Goal: Find specific page/section: Find specific page/section

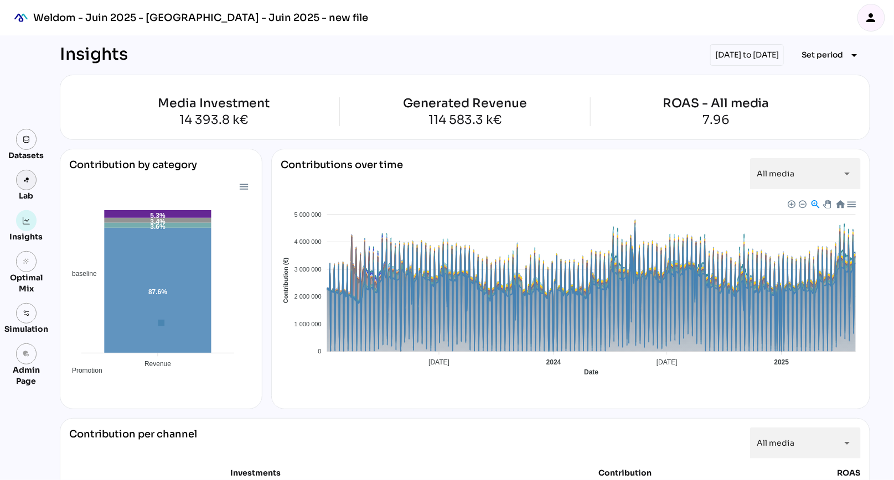
click at [25, 183] on img at bounding box center [27, 181] width 8 height 8
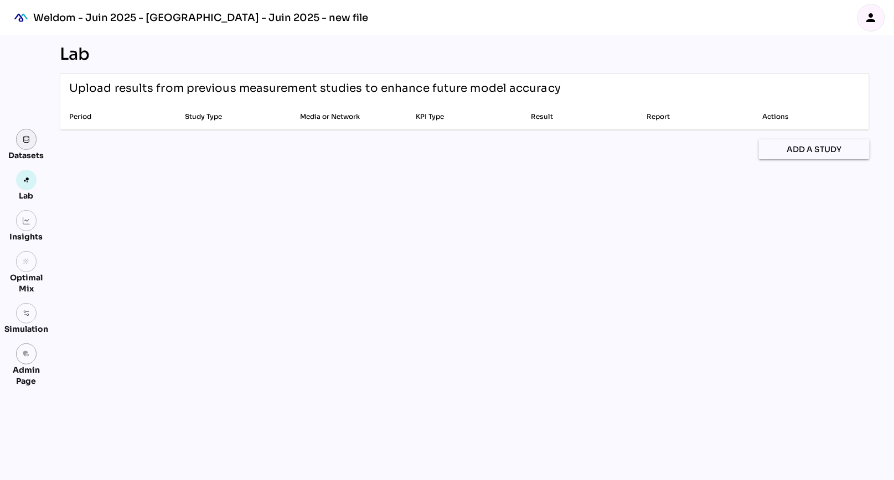
click at [28, 141] on img at bounding box center [27, 140] width 8 height 8
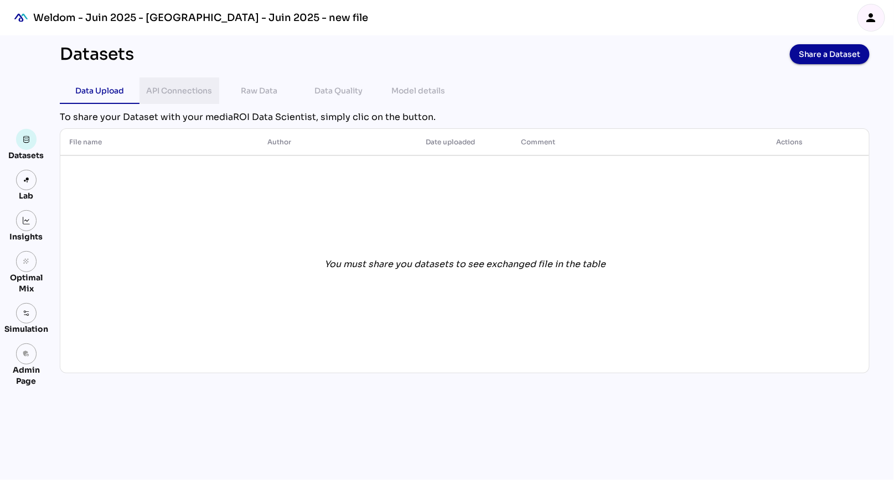
click at [168, 87] on div "API Connections" at bounding box center [180, 90] width 66 height 13
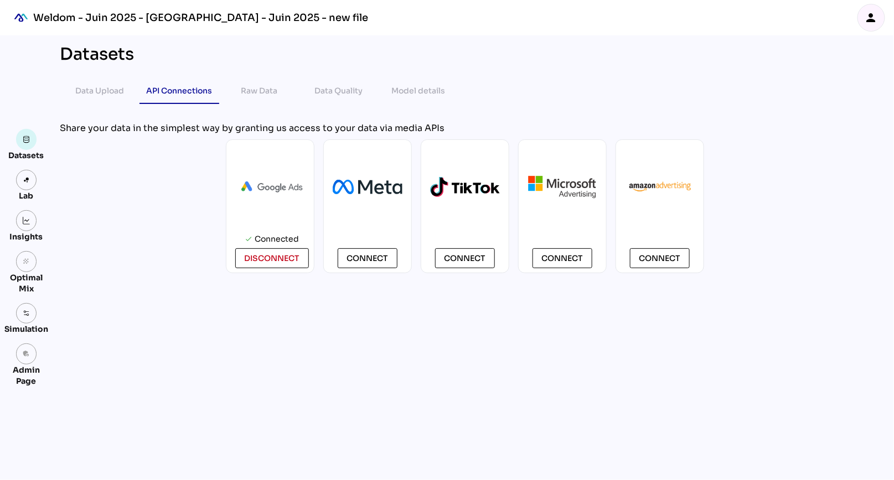
click at [140, 352] on div "Datasets Data Upload API Connections Raw Data Data Quality Model details chevro…" at bounding box center [464, 257] width 827 height 445
click at [23, 217] on img at bounding box center [27, 221] width 8 height 8
